Goal: Find specific page/section: Find specific page/section

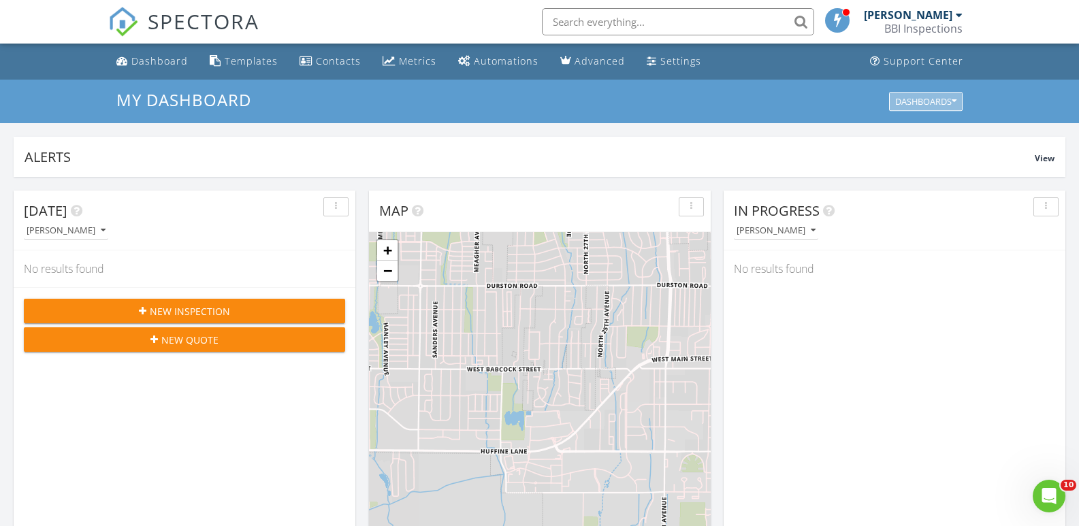
click at [934, 99] on div "Dashboards" at bounding box center [925, 102] width 61 height 10
click at [675, 59] on div "Settings" at bounding box center [680, 60] width 41 height 13
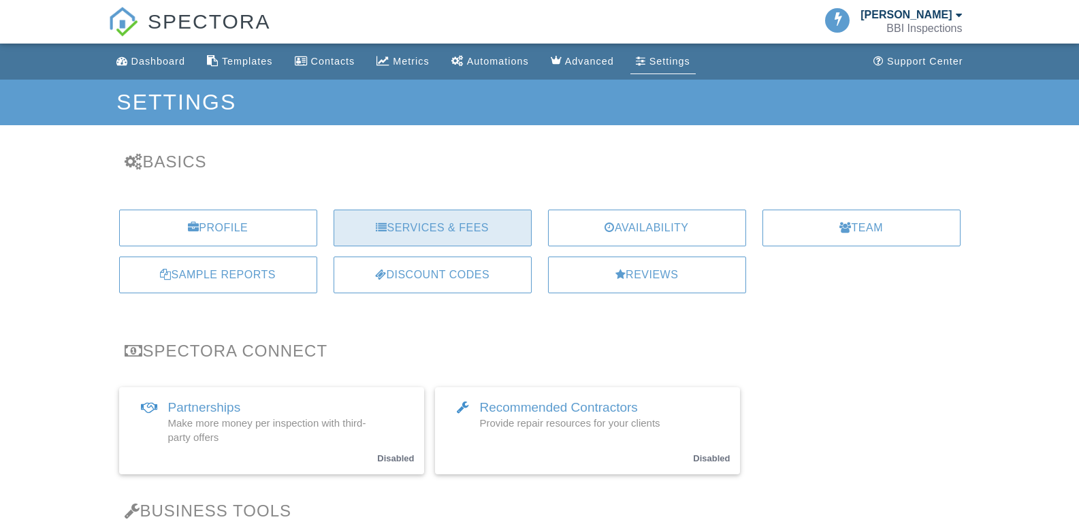
click at [413, 238] on div "Services & Fees" at bounding box center [433, 228] width 198 height 37
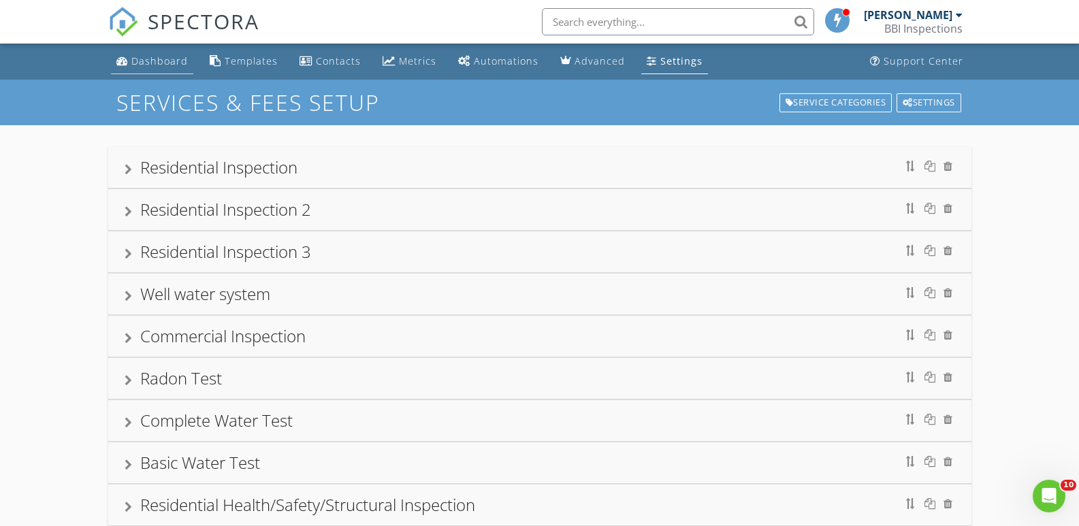
click at [175, 60] on div "Dashboard" at bounding box center [159, 60] width 57 height 13
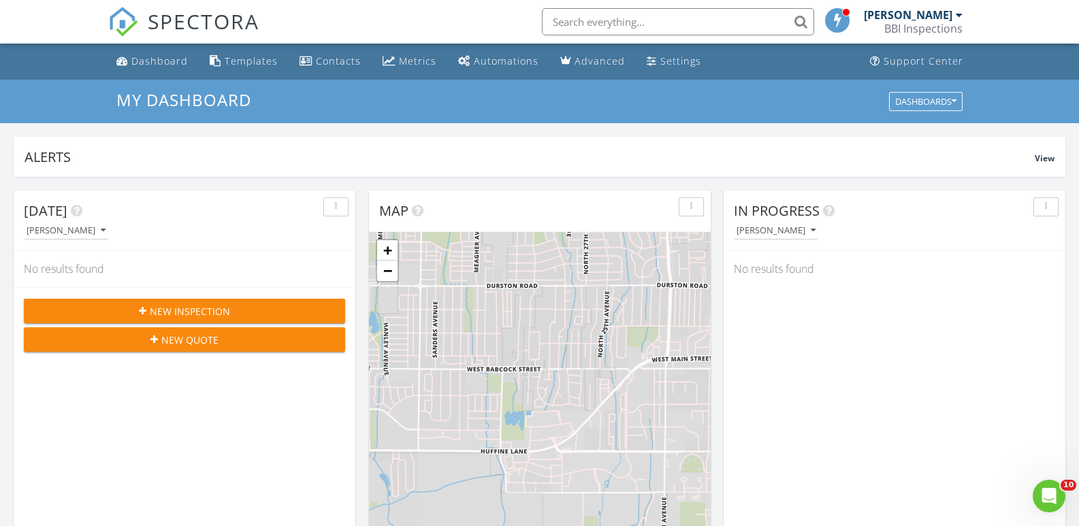
click at [720, 25] on input "text" at bounding box center [678, 21] width 272 height 27
click at [915, 18] on div "[PERSON_NAME]" at bounding box center [908, 15] width 89 height 14
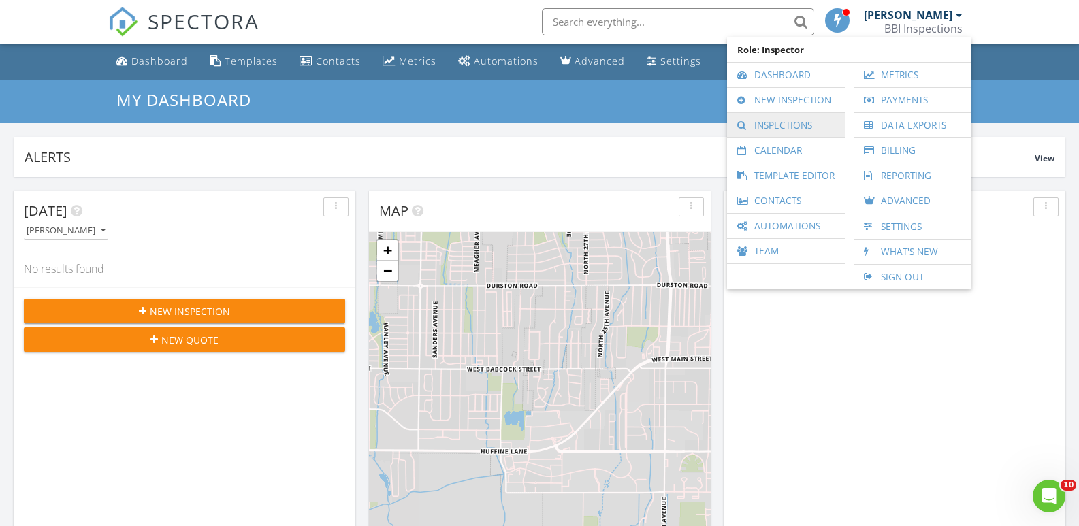
click at [795, 126] on link "Inspections" at bounding box center [786, 125] width 104 height 25
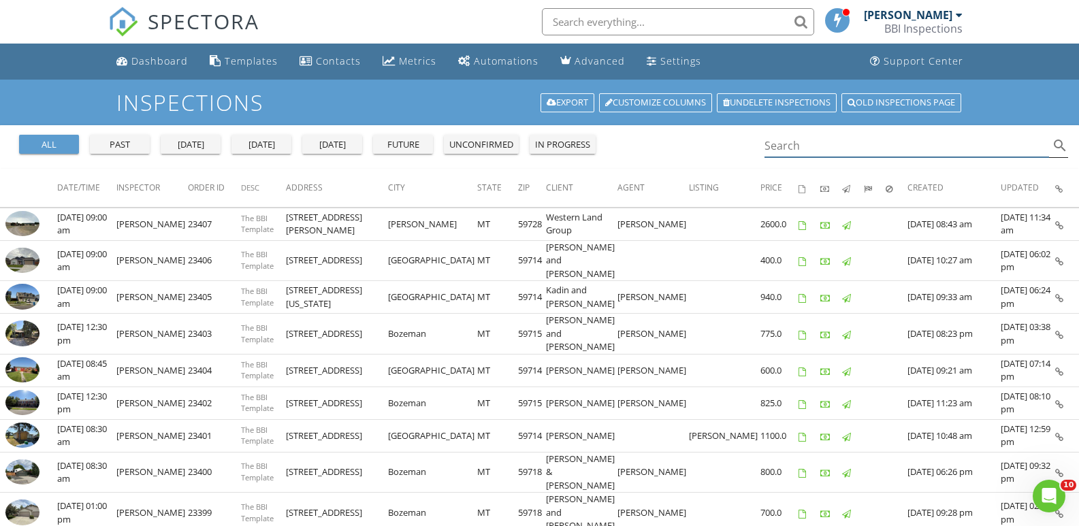
click at [818, 141] on input "Search" at bounding box center [907, 146] width 285 height 22
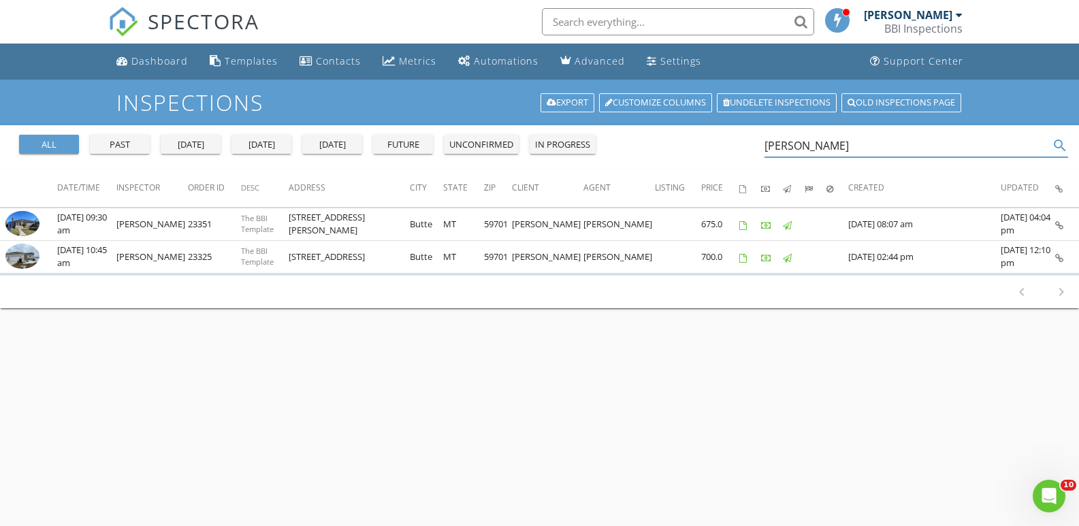
type input "raymond"
click at [939, 14] on div "[PERSON_NAME]" at bounding box center [908, 15] width 89 height 14
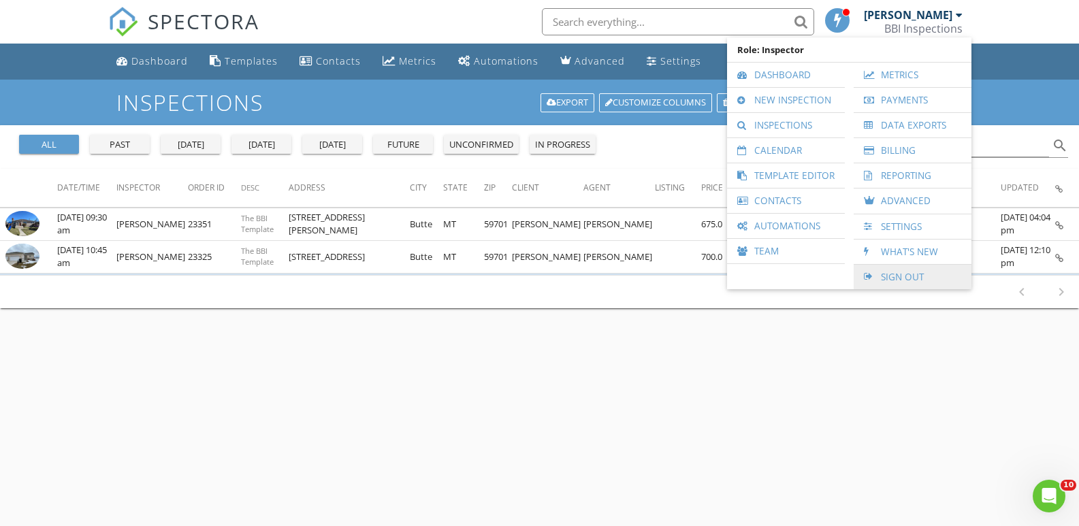
click at [917, 279] on link "Sign Out" at bounding box center [913, 277] width 104 height 25
